Goal: Task Accomplishment & Management: Manage account settings

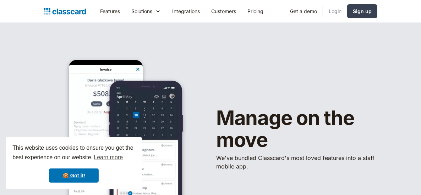
click at [330, 11] on link "Login" at bounding box center [335, 11] width 24 height 16
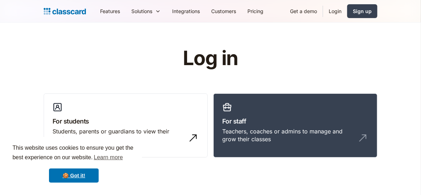
click at [334, 13] on link "Login" at bounding box center [335, 11] width 24 height 16
click at [335, 12] on link "Login" at bounding box center [335, 11] width 24 height 16
click at [336, 7] on link "Login" at bounding box center [335, 11] width 24 height 16
click at [333, 11] on link "Login" at bounding box center [335, 11] width 24 height 16
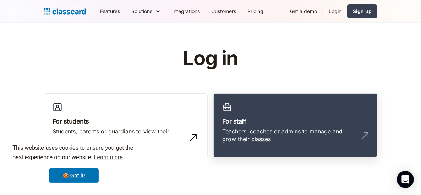
drag, startPoint x: 269, startPoint y: 124, endPoint x: 281, endPoint y: 115, distance: 14.2
click at [269, 124] on h3 "For staff" at bounding box center [295, 122] width 146 height 10
